Goal: Task Accomplishment & Management: Complete application form

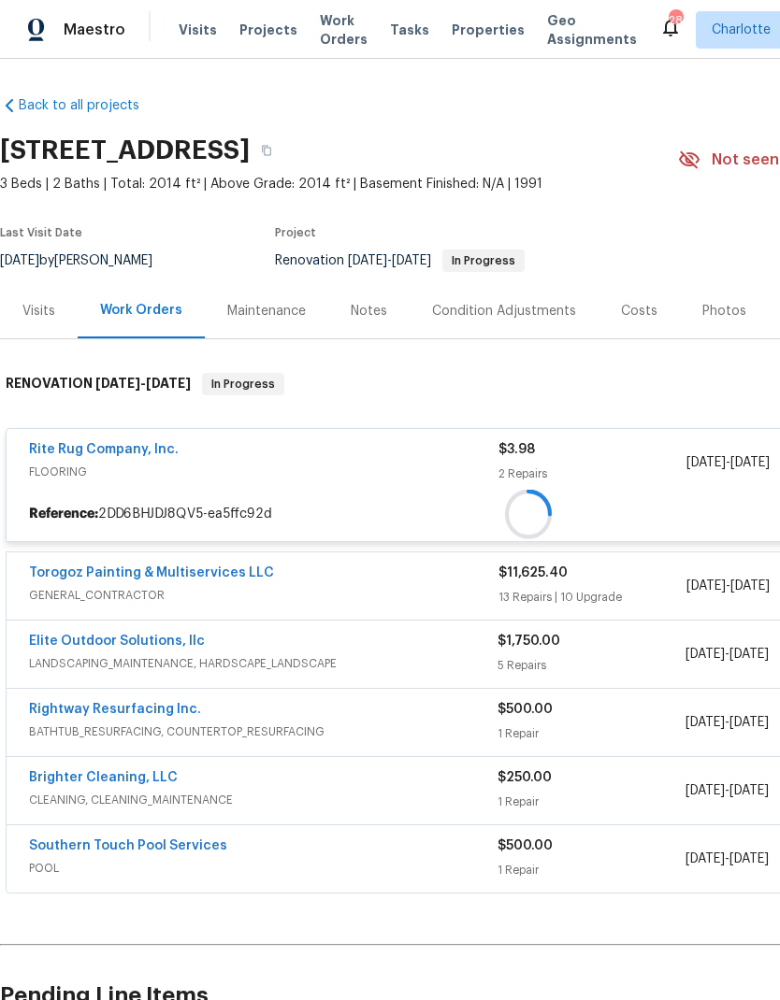
scroll to position [43, 0]
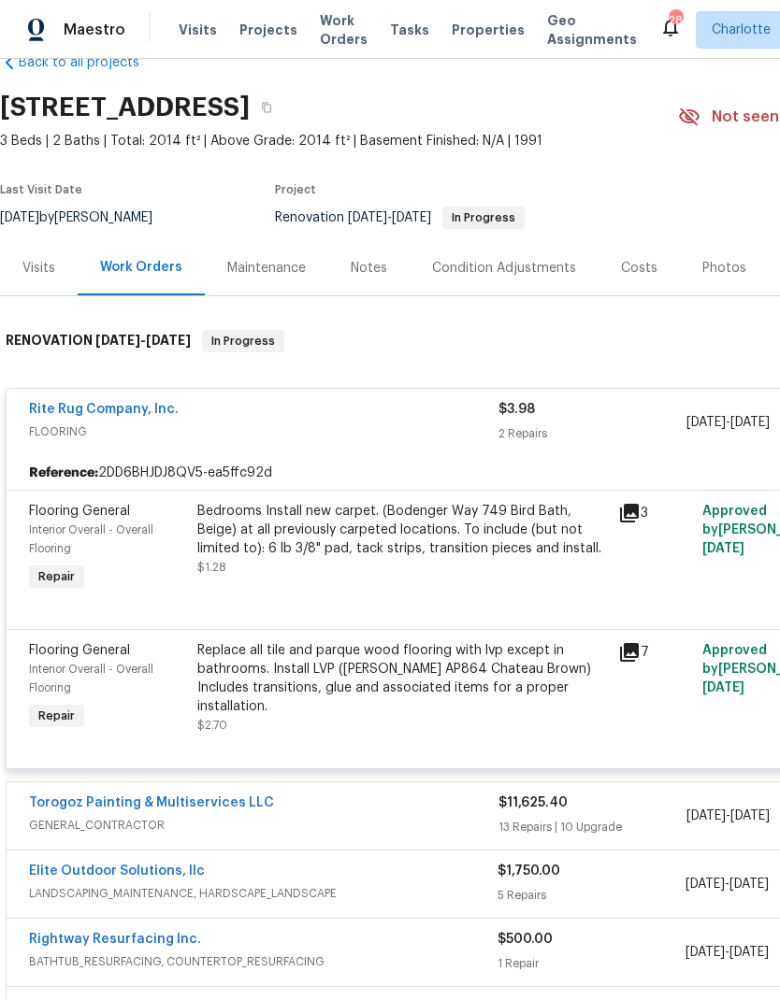
click at [232, 797] on link "Torogoz Painting & Multiservices LLC" at bounding box center [151, 803] width 245 height 13
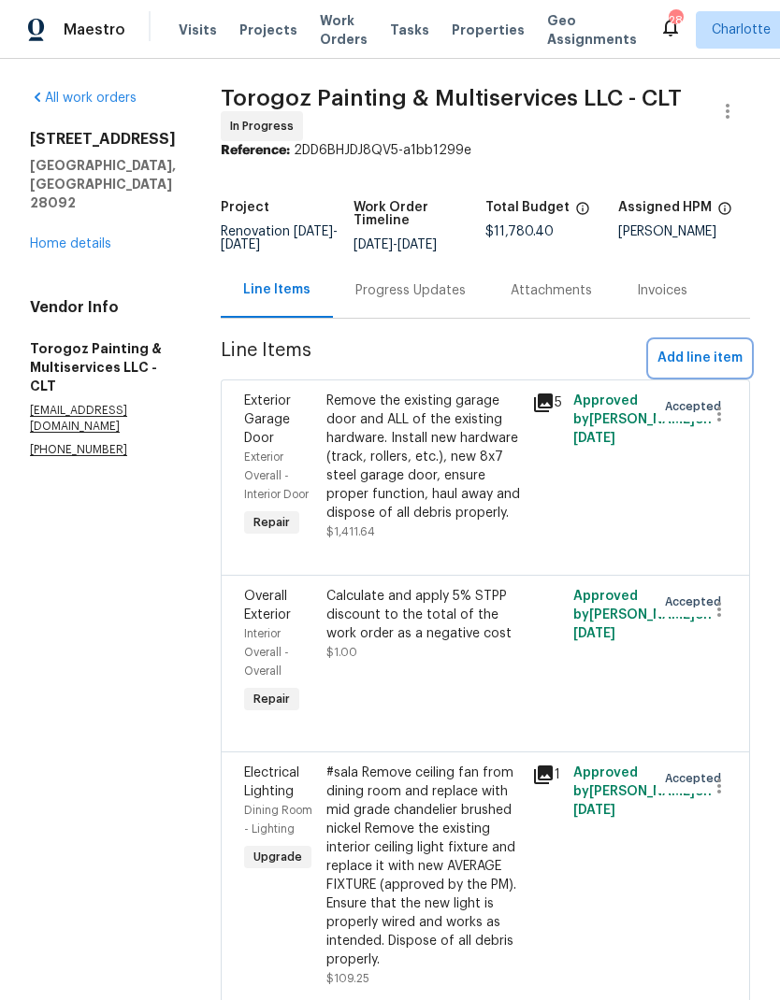
click at [716, 362] on span "Add line item" at bounding box center [699, 358] width 85 height 23
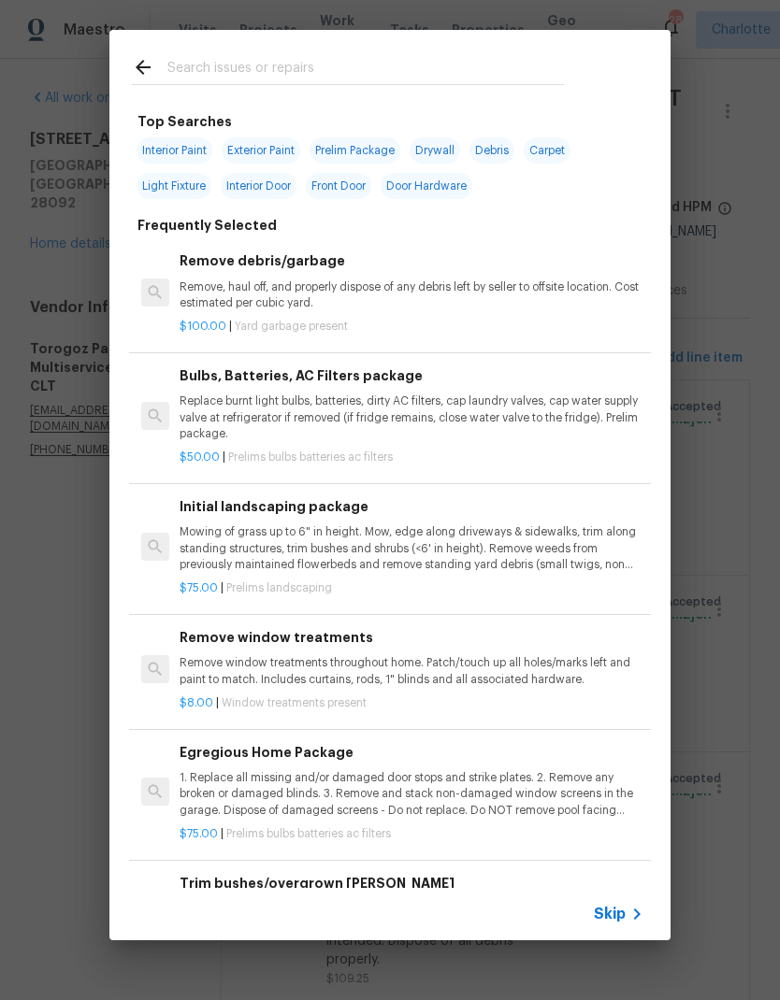
click at [183, 155] on span "Interior Paint" at bounding box center [175, 150] width 76 height 26
type input "Interior Paint"
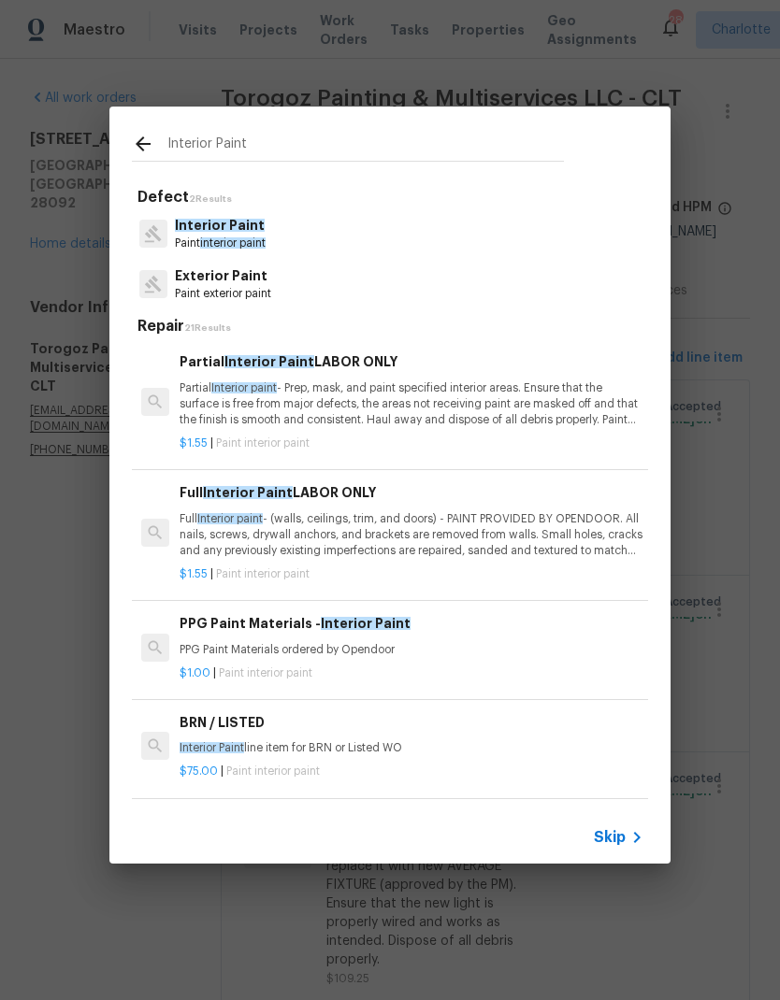
click at [341, 227] on div "Interior Paint Paint interior paint" at bounding box center [390, 234] width 516 height 50
click at [235, 228] on span "Interior Paint" at bounding box center [220, 225] width 90 height 13
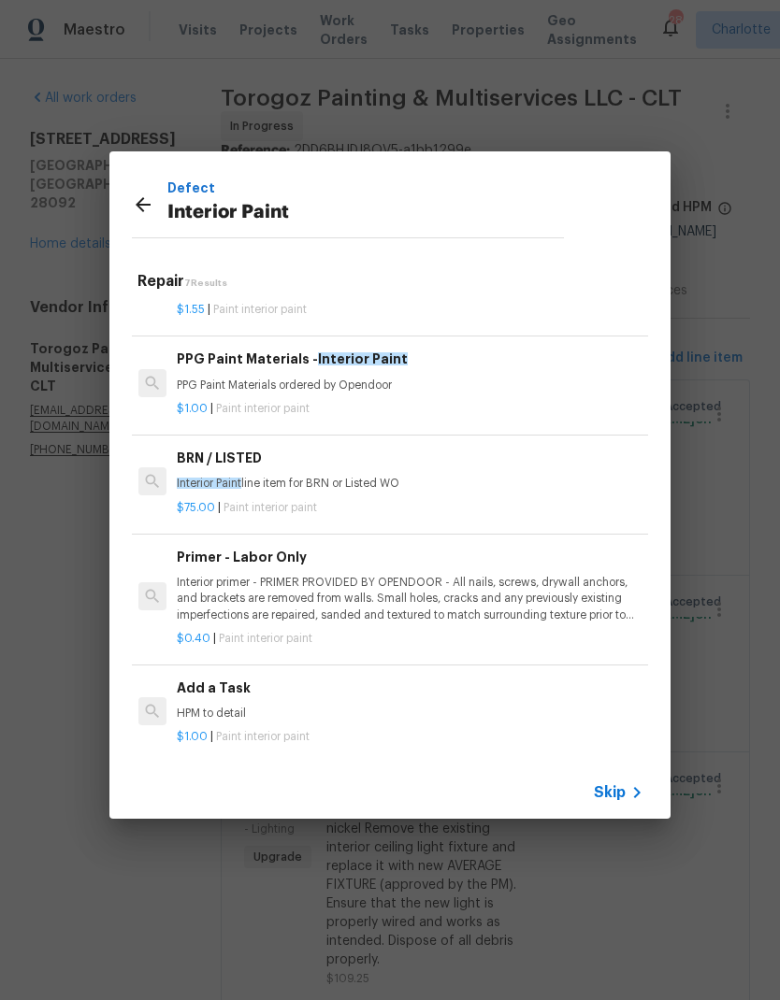
scroll to position [221, 3]
click at [388, 597] on p "Interior primer - PRIMER PROVIDED BY OPENDOOR - All nails, screws, drywall anch…" at bounding box center [409, 598] width 464 height 48
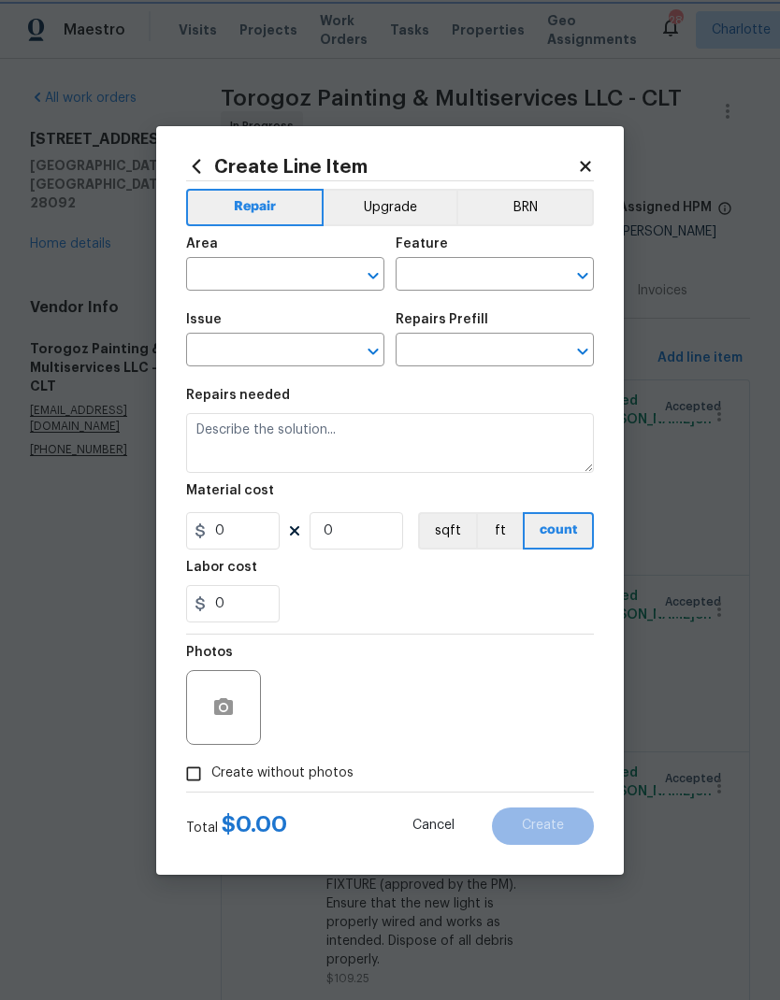
type input "Overall Paint"
type input "Interior Paint"
type input "Primer - Labor Only $0.40"
type textarea "Interior primer - PRIMER PROVIDED BY OPENDOOR - All nails, screws, drywall anch…"
type input "0.4"
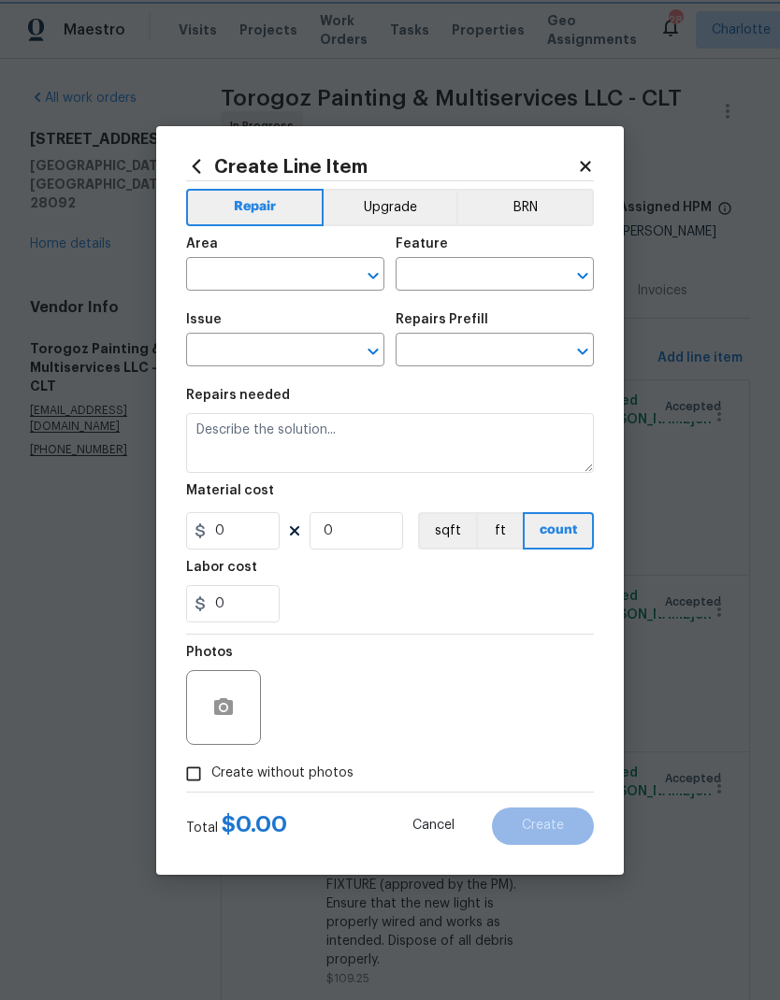
type input "1"
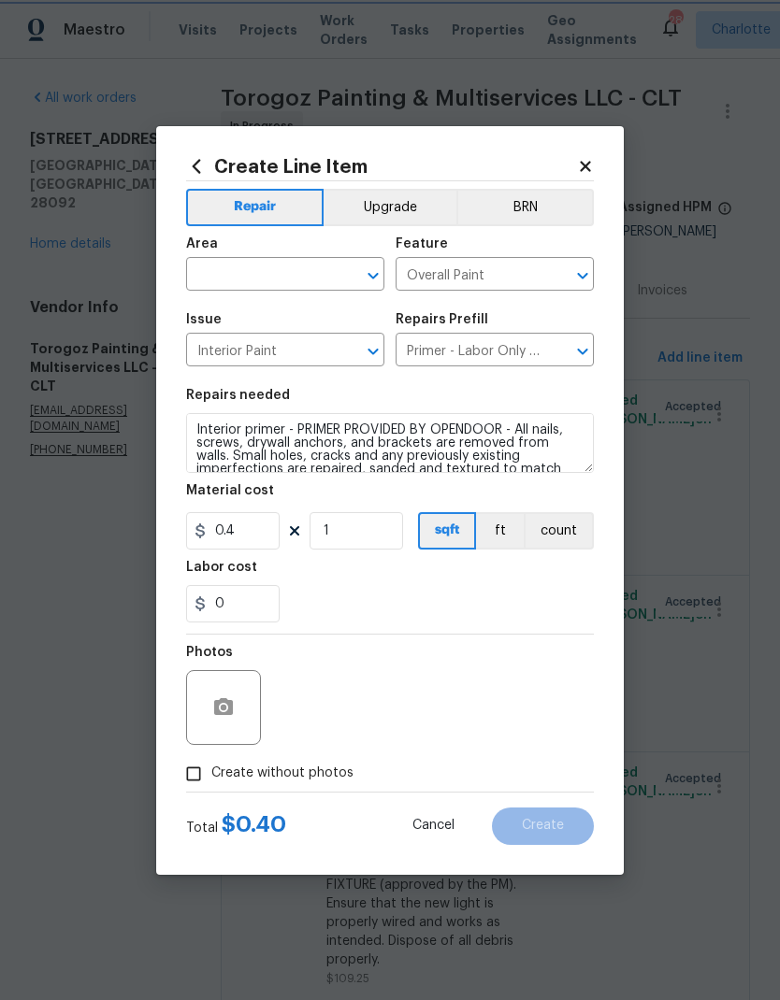
click at [395, 597] on div "0" at bounding box center [390, 603] width 408 height 37
click at [588, 158] on icon at bounding box center [585, 166] width 17 height 17
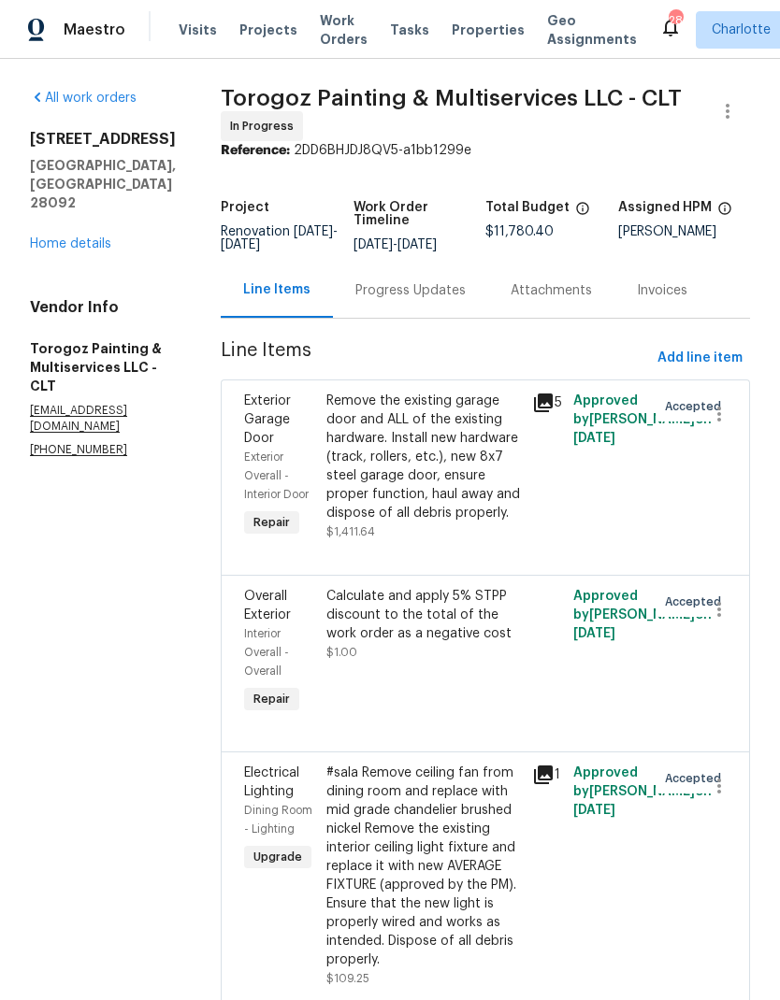
click at [91, 237] on link "Home details" at bounding box center [70, 243] width 81 height 13
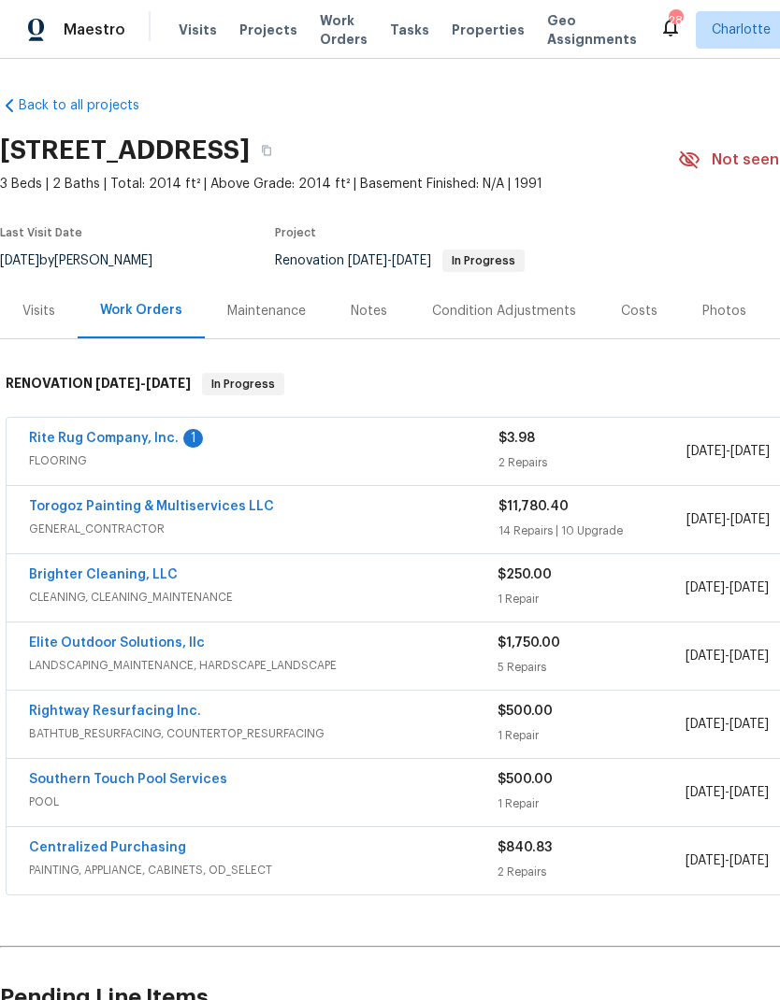
click at [232, 501] on link "Torogoz Painting & Multiservices LLC" at bounding box center [151, 506] width 245 height 13
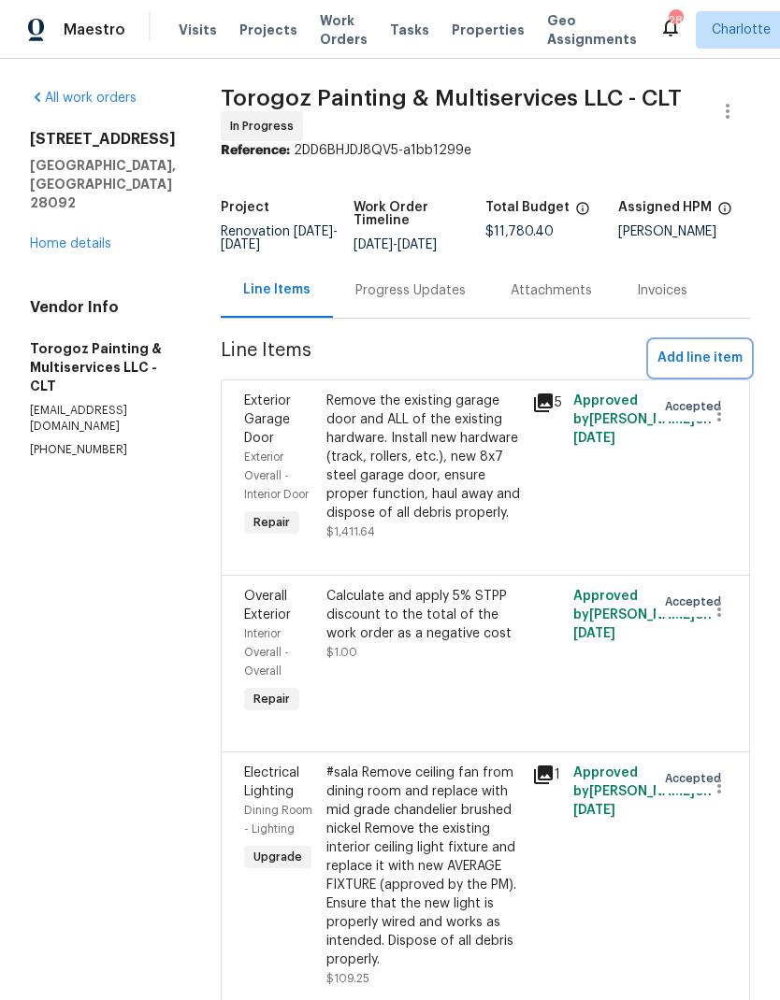
click at [704, 370] on span "Add line item" at bounding box center [699, 358] width 85 height 23
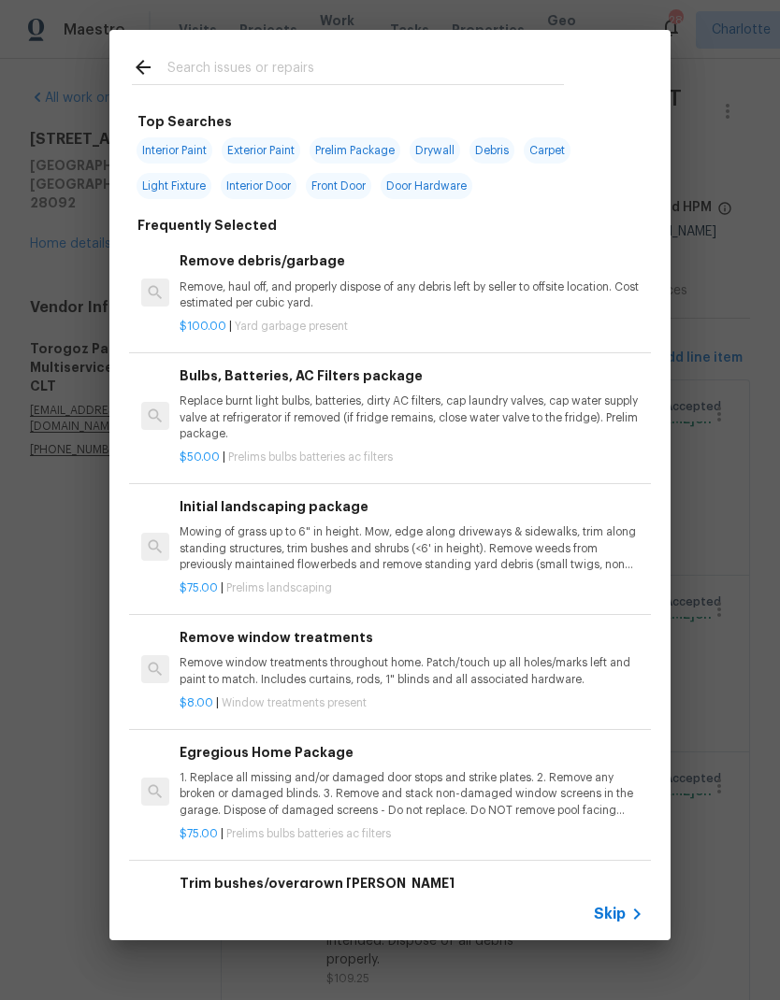
click at [196, 158] on span "Interior Paint" at bounding box center [175, 150] width 76 height 26
type input "Interior Paint"
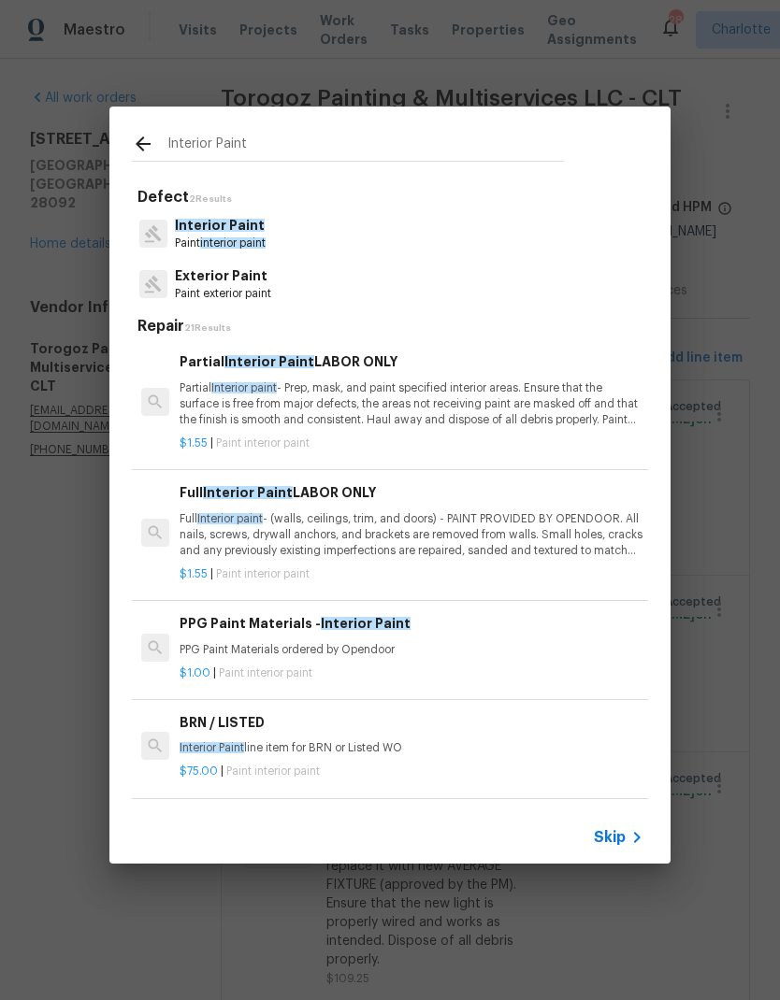
click at [234, 228] on span "Interior Paint" at bounding box center [220, 225] width 90 height 13
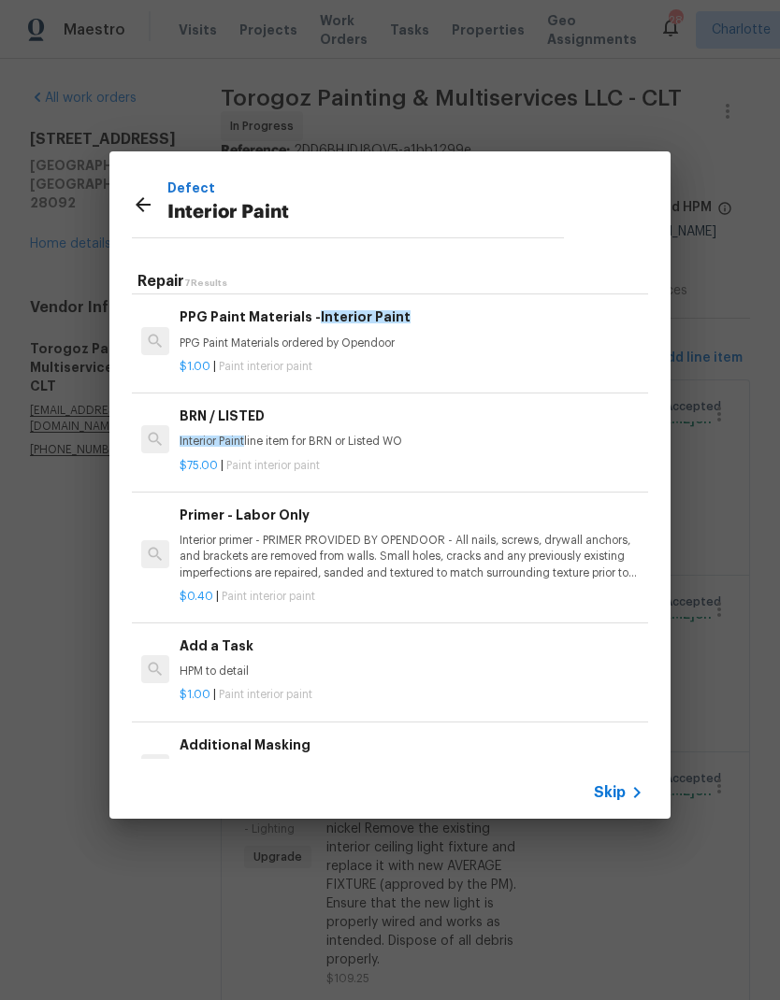
scroll to position [262, 0]
click at [326, 535] on p "Interior primer - PRIMER PROVIDED BY OPENDOOR - All nails, screws, drywall anch…" at bounding box center [412, 557] width 464 height 48
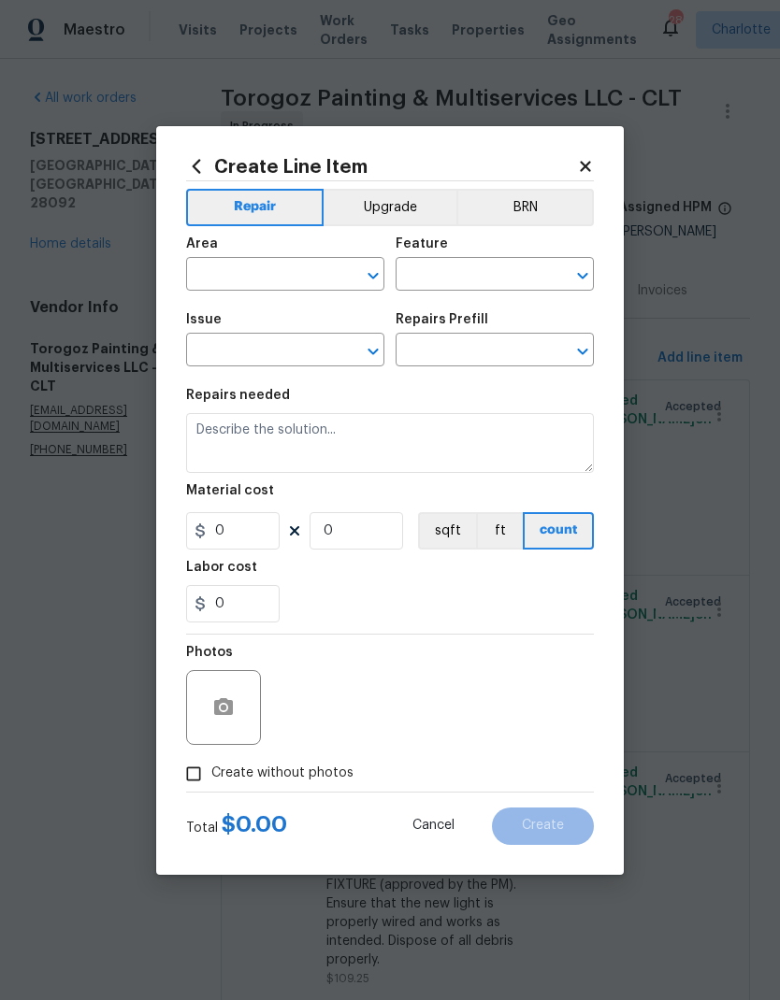
type input "Overall Paint"
type input "Interior Paint"
type input "Primer - Labor Only $0.40"
type textarea "Interior primer - PRIMER PROVIDED BY OPENDOOR - All nails, screws, drywall anch…"
type input "0.4"
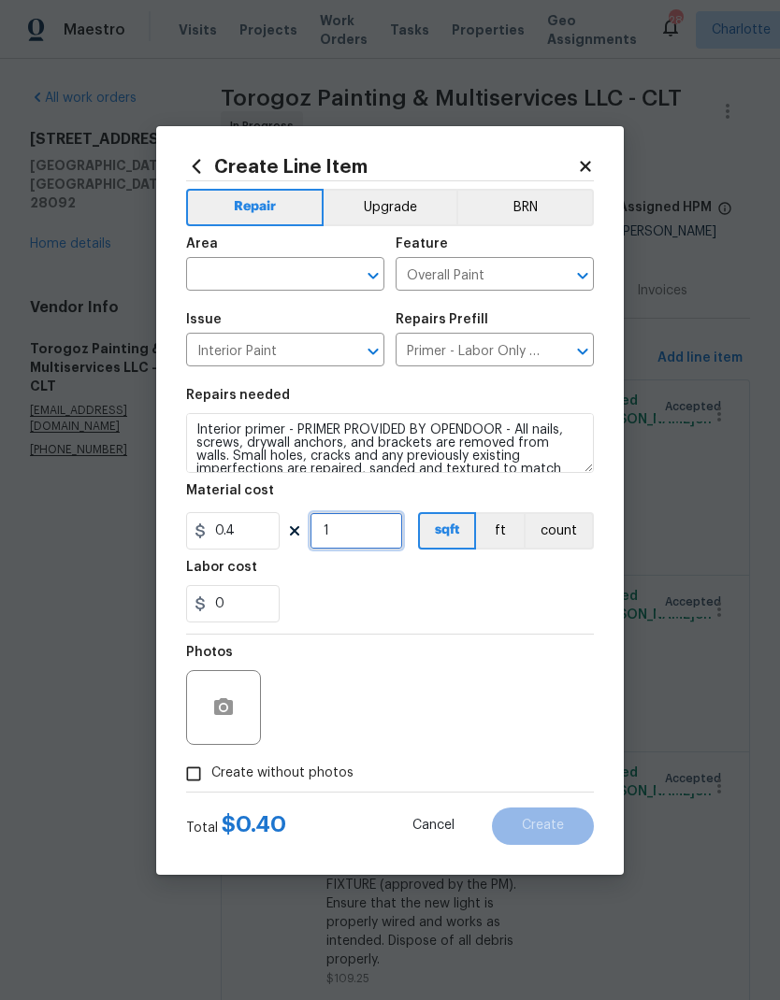
click at [379, 539] on input "1" at bounding box center [356, 530] width 94 height 37
type input "2000"
click at [453, 597] on div "0" at bounding box center [390, 603] width 408 height 37
click at [311, 274] on input "text" at bounding box center [259, 276] width 146 height 29
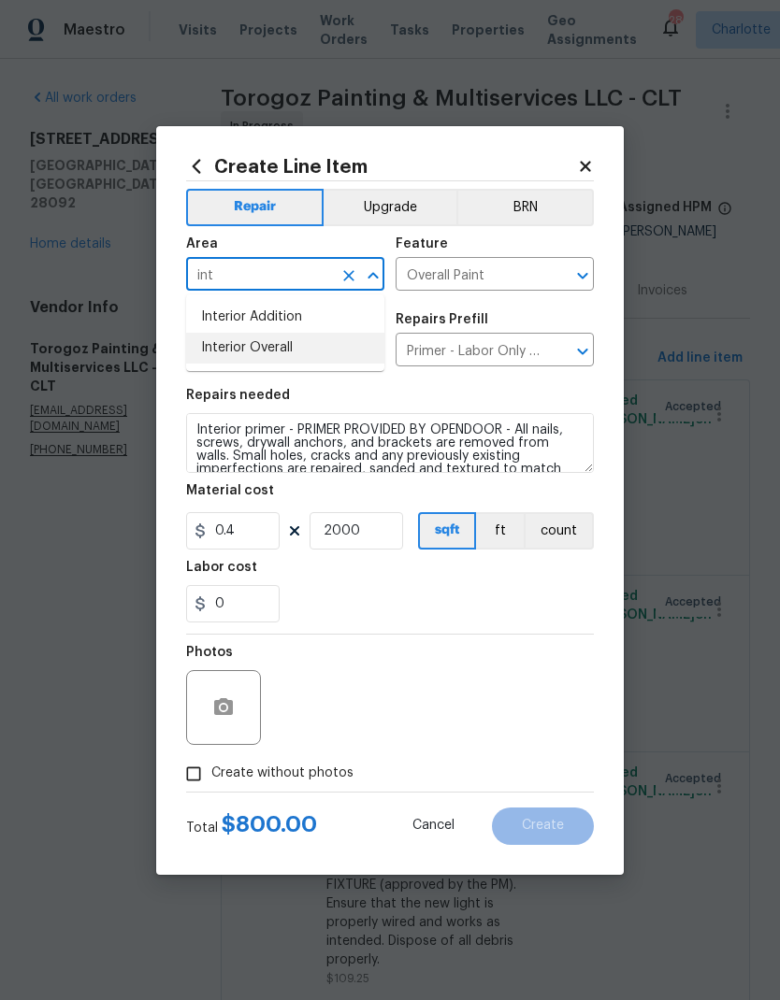
click at [293, 353] on li "Interior Overall" at bounding box center [285, 348] width 198 height 31
type input "Interior Overall"
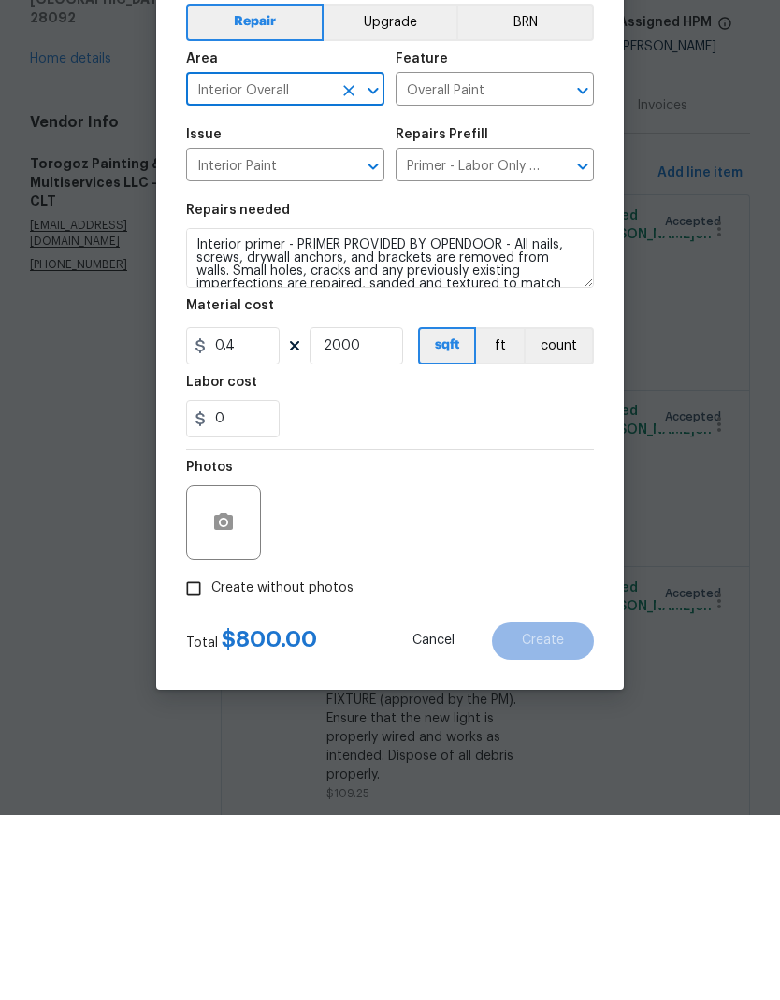
click at [196, 756] on input "Create without photos" at bounding box center [194, 774] width 36 height 36
checkbox input "true"
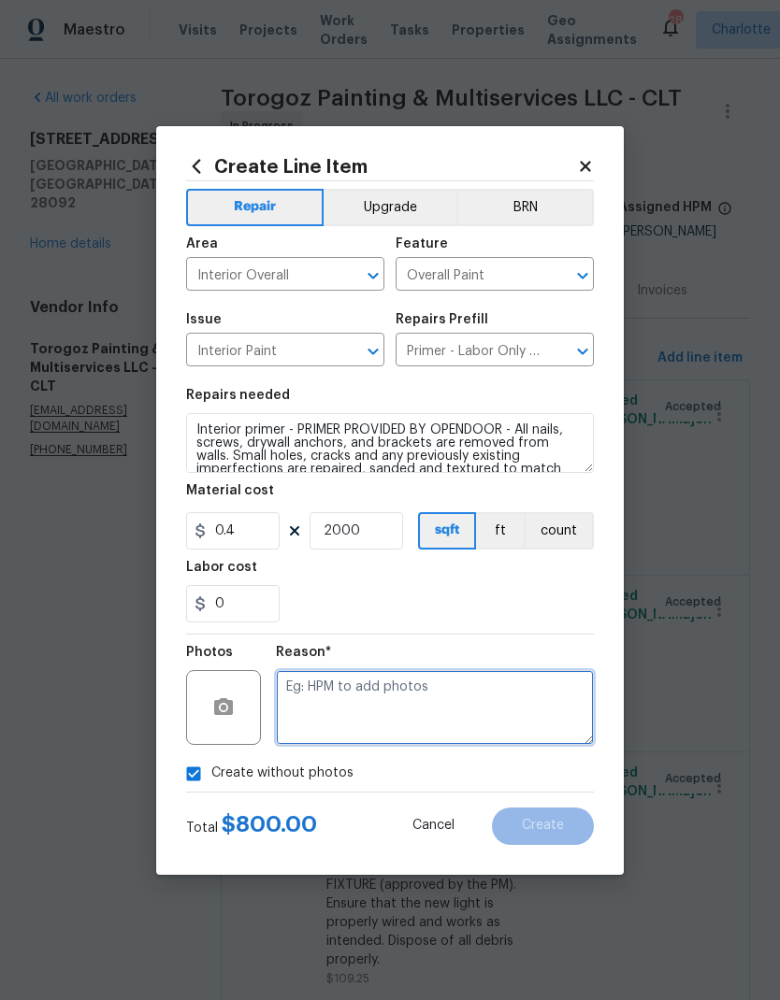
click at [441, 695] on textarea at bounding box center [435, 707] width 318 height 75
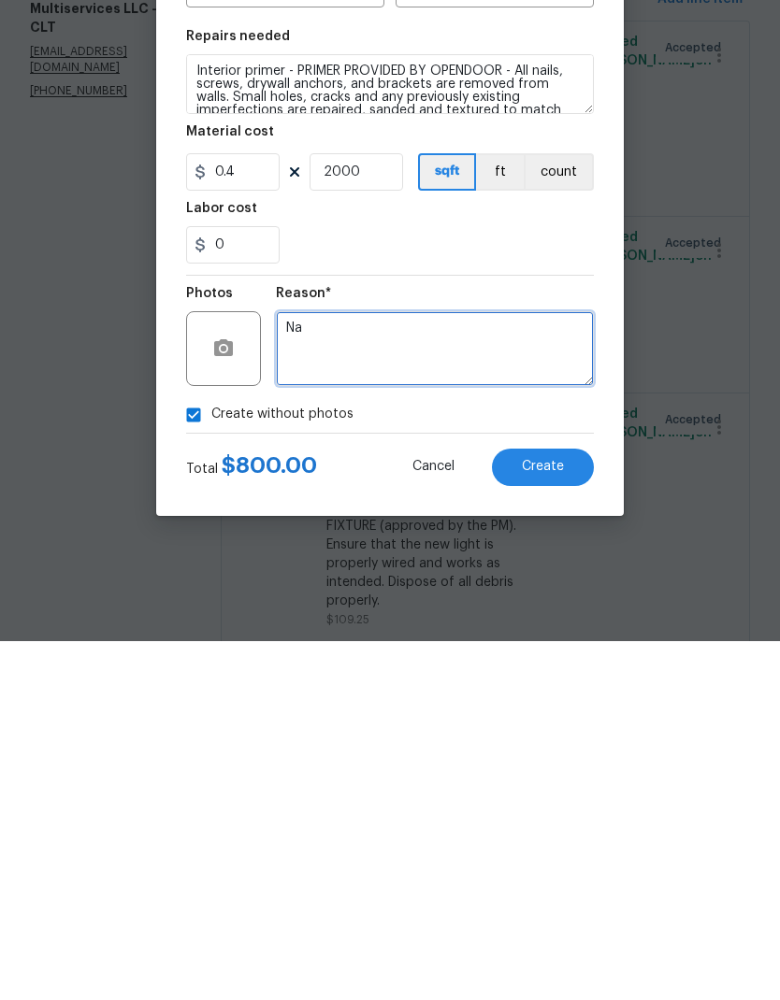
type textarea "Na"
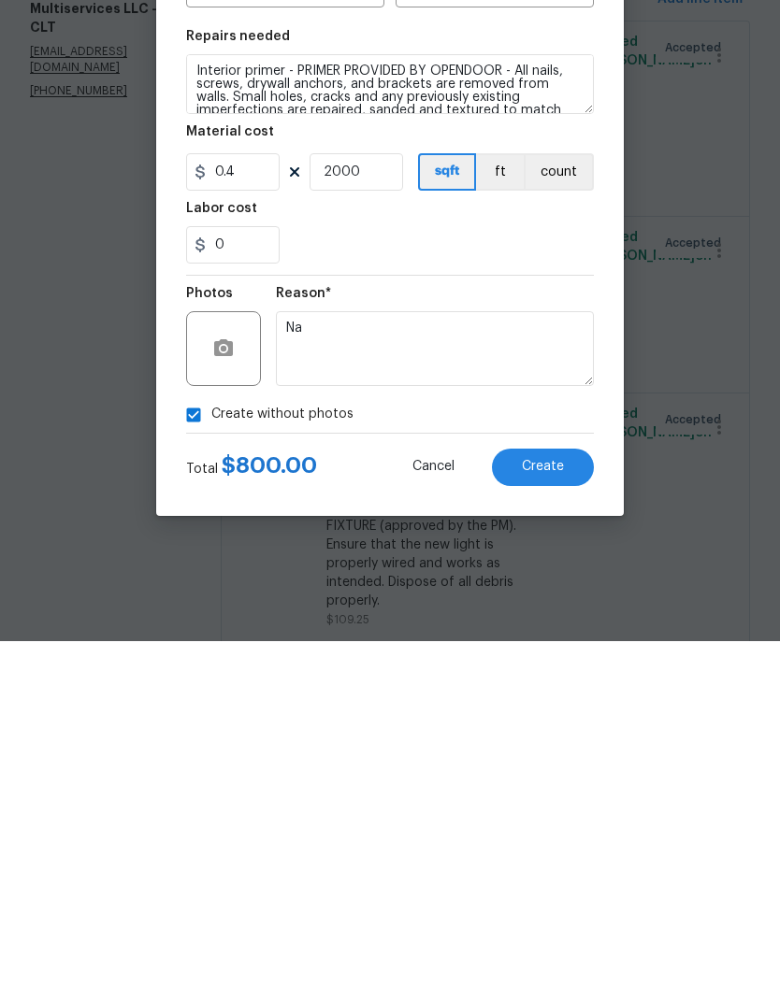
click at [542, 808] on button "Create" at bounding box center [543, 826] width 102 height 37
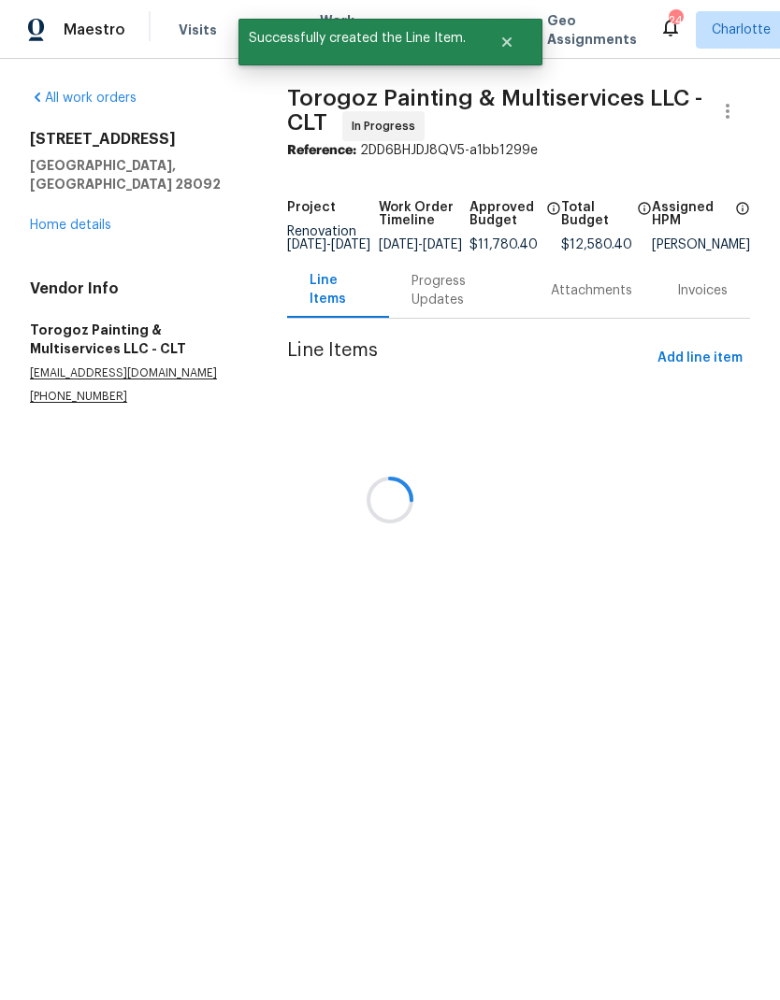
scroll to position [0, 0]
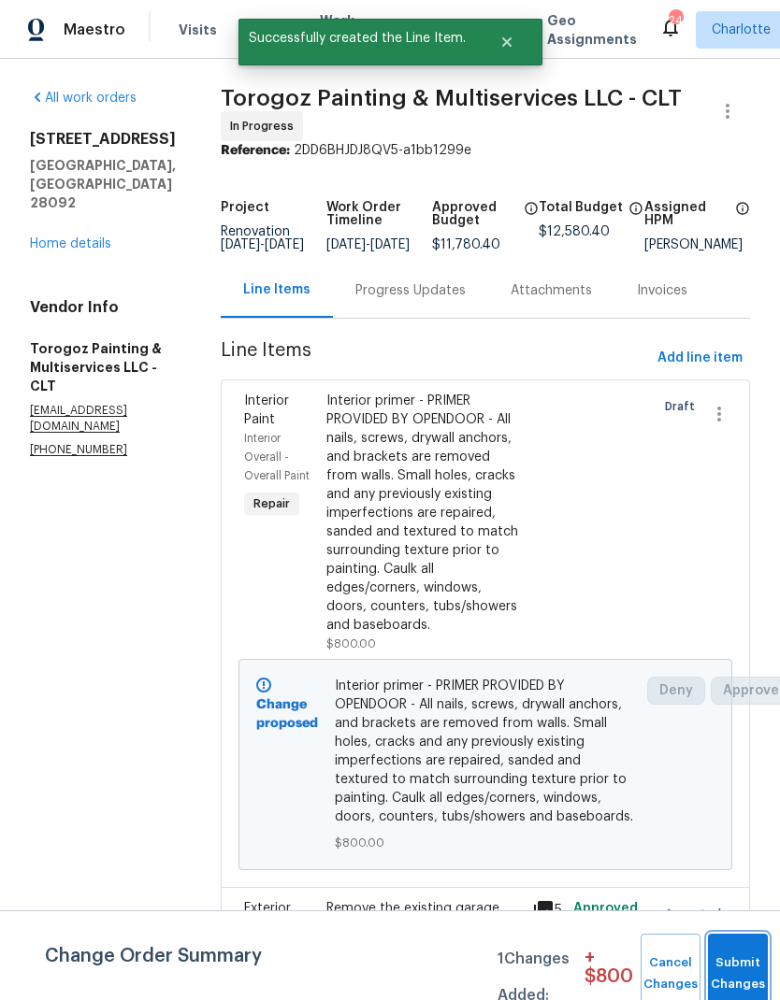
click at [729, 954] on button "Submit Changes" at bounding box center [738, 974] width 60 height 80
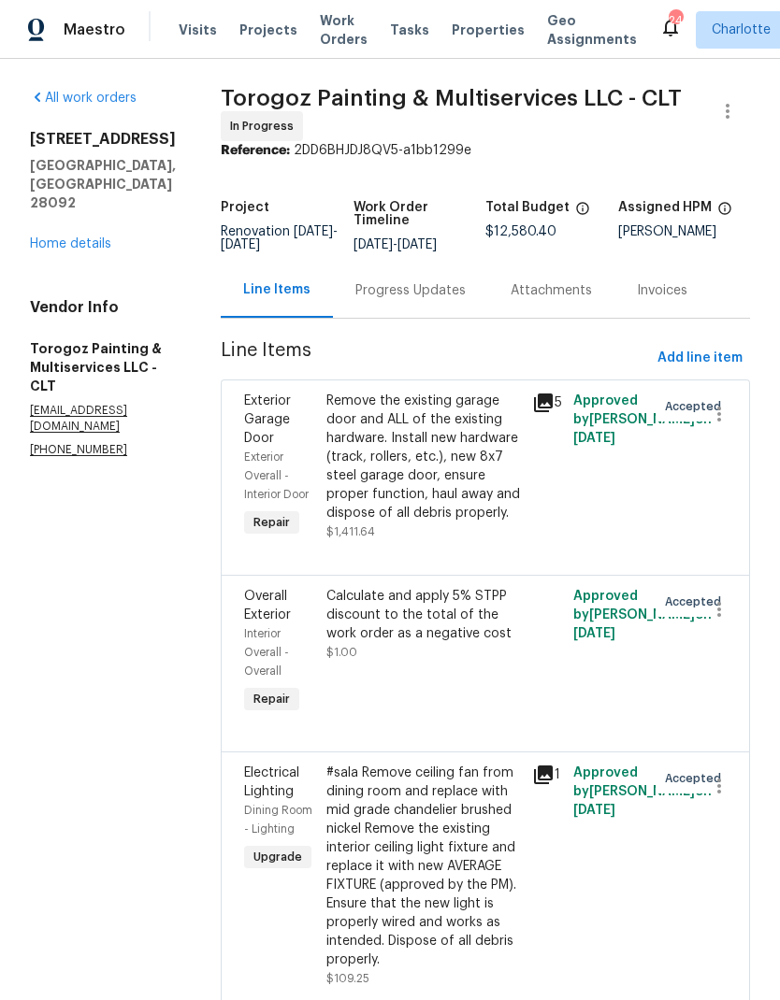
click at [112, 199] on div "[STREET_ADDRESS][PERSON_NAME] Home details" at bounding box center [103, 191] width 146 height 123
click at [92, 237] on link "Home details" at bounding box center [70, 243] width 81 height 13
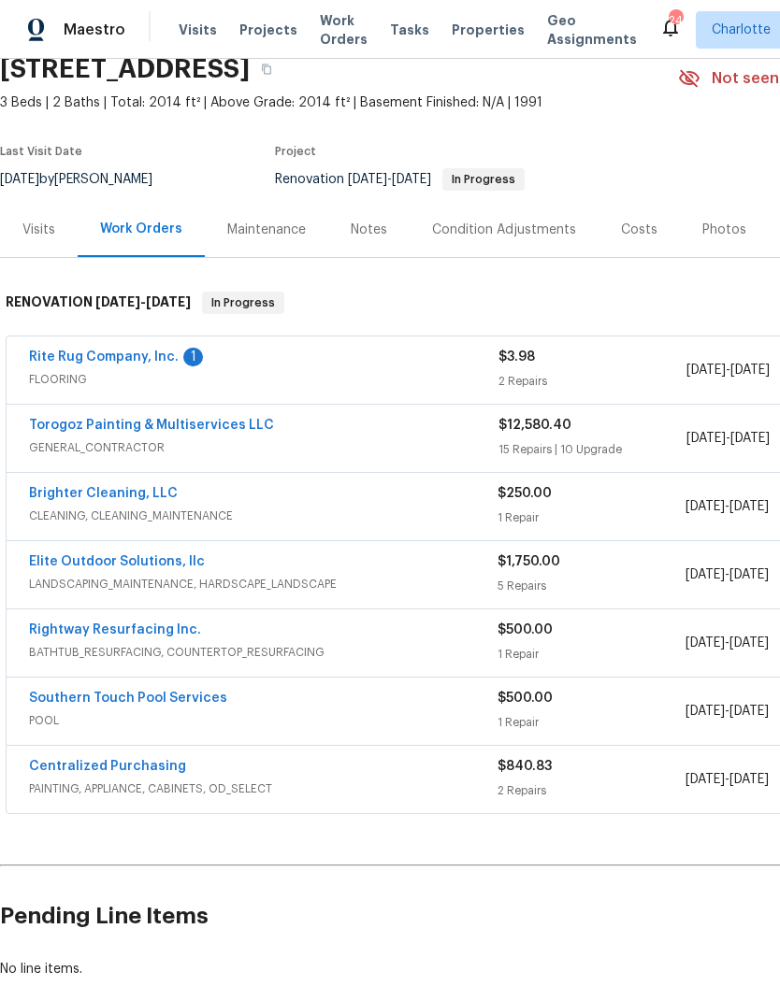
scroll to position [80, 0]
click at [370, 228] on div "Notes" at bounding box center [369, 231] width 36 height 19
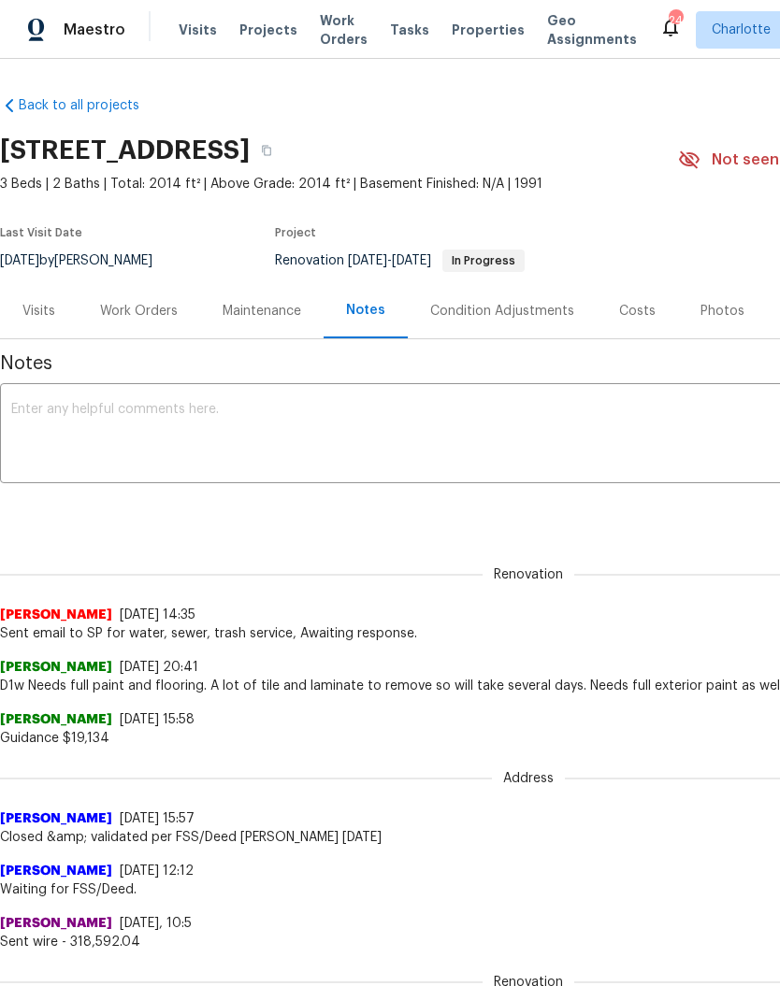
click at [158, 307] on div "Work Orders" at bounding box center [139, 311] width 78 height 19
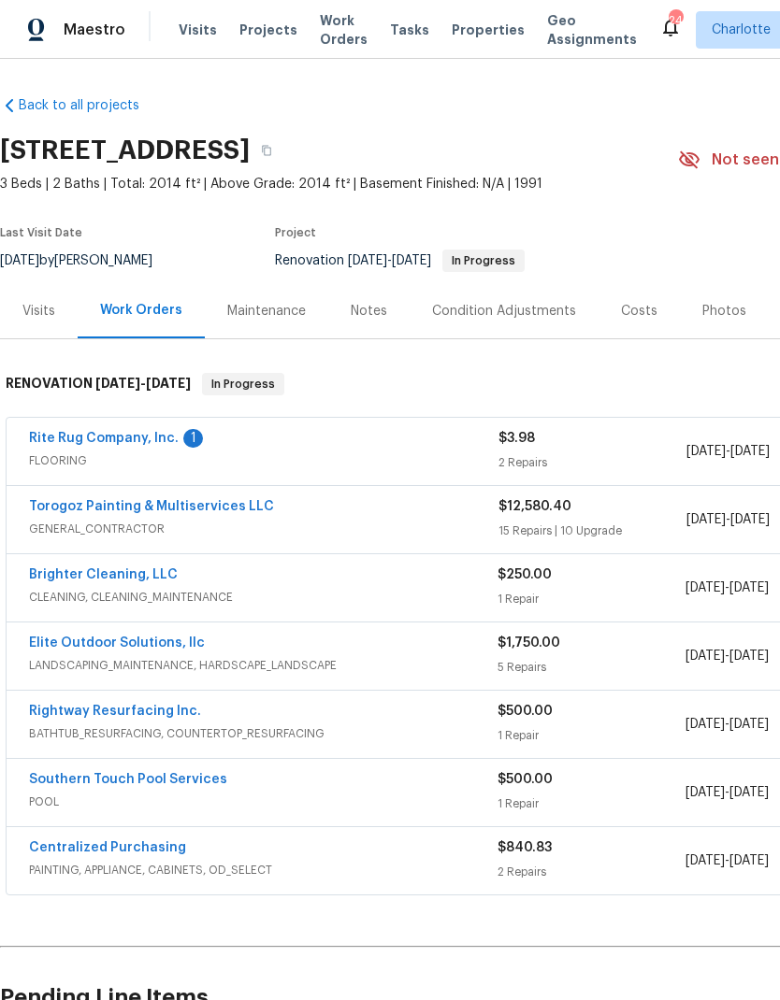
click at [156, 432] on link "Rite Rug Company, Inc." at bounding box center [104, 438] width 150 height 13
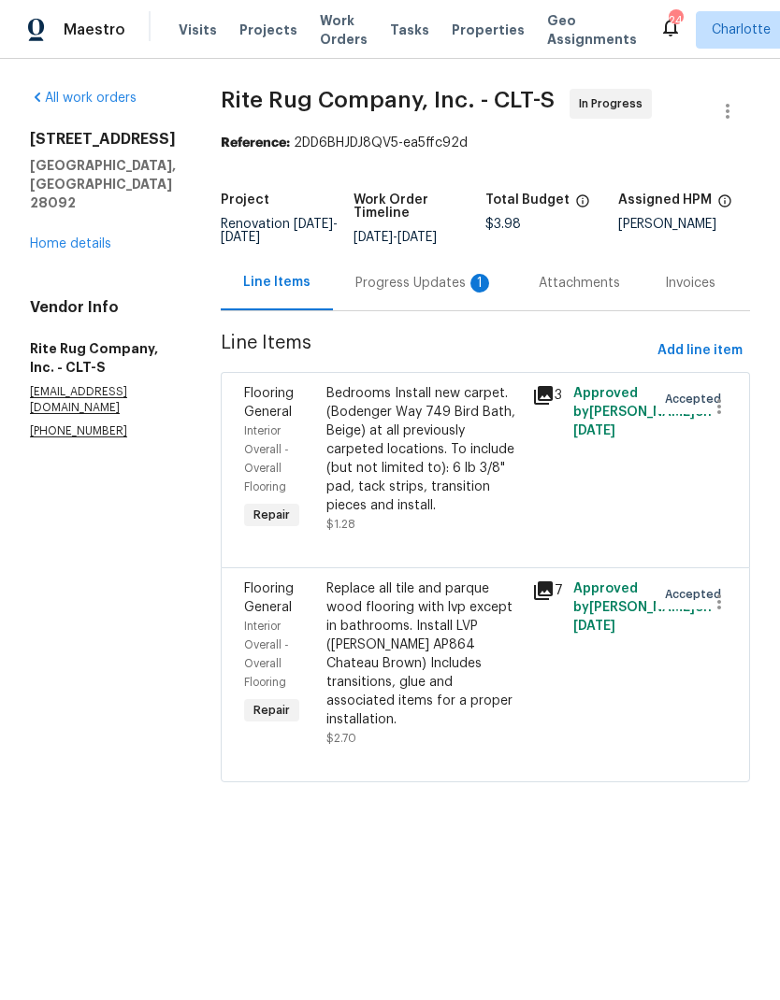
click at [388, 293] on div "Progress Updates 1" at bounding box center [424, 283] width 138 height 19
